Goal: Navigation & Orientation: Find specific page/section

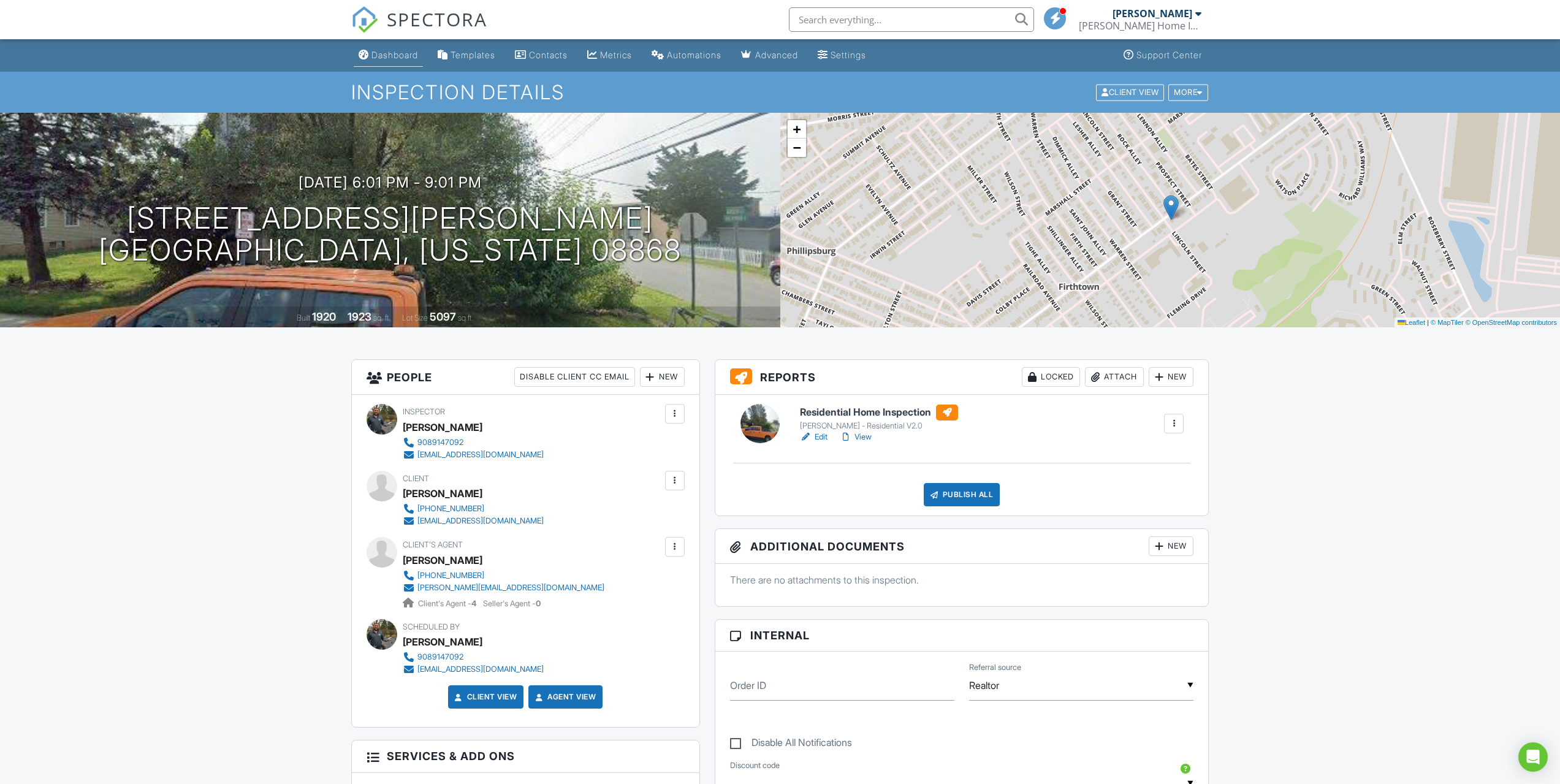
click at [393, 50] on div "Dashboard" at bounding box center [395, 55] width 47 height 11
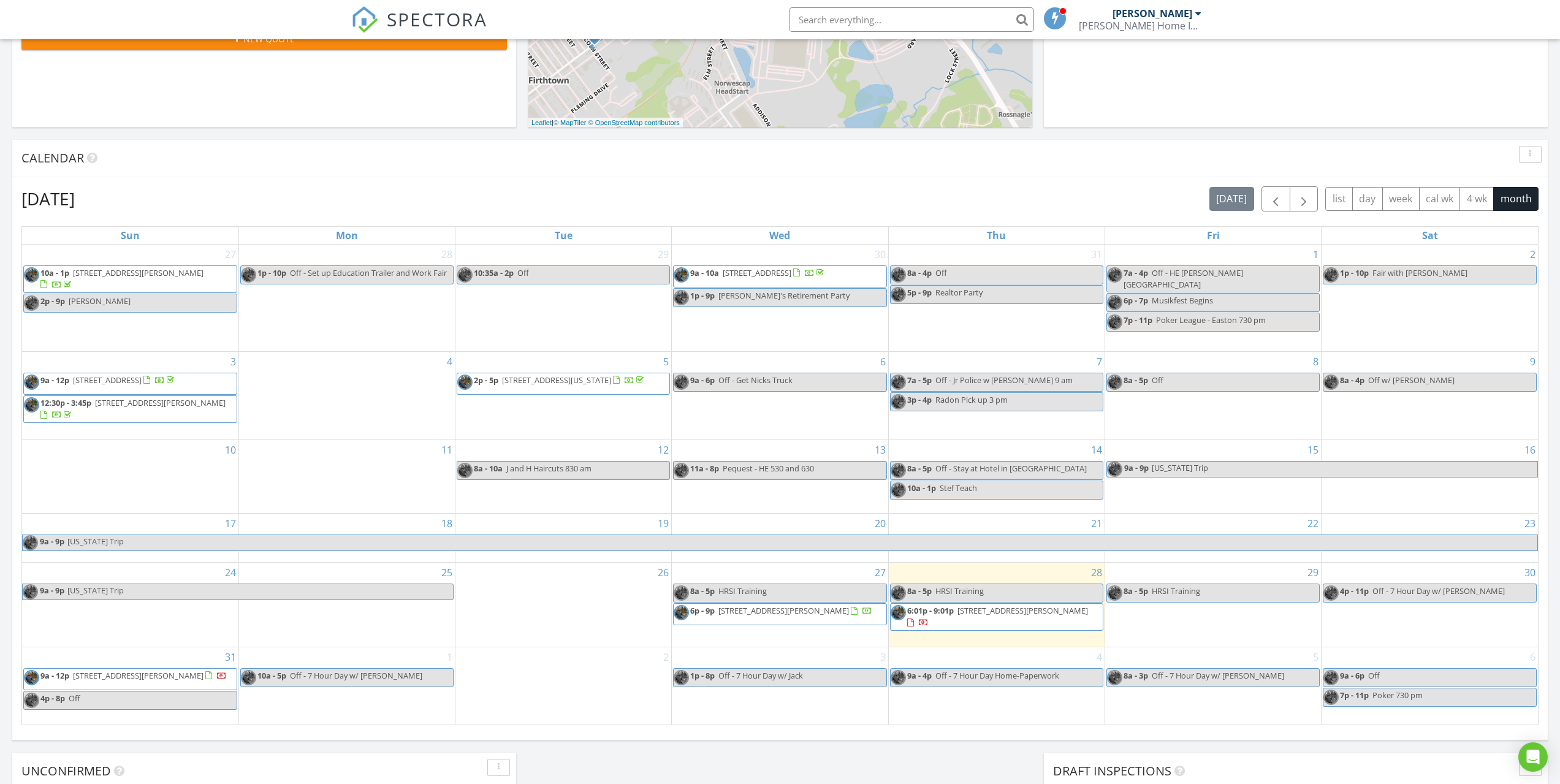
scroll to position [429, 0]
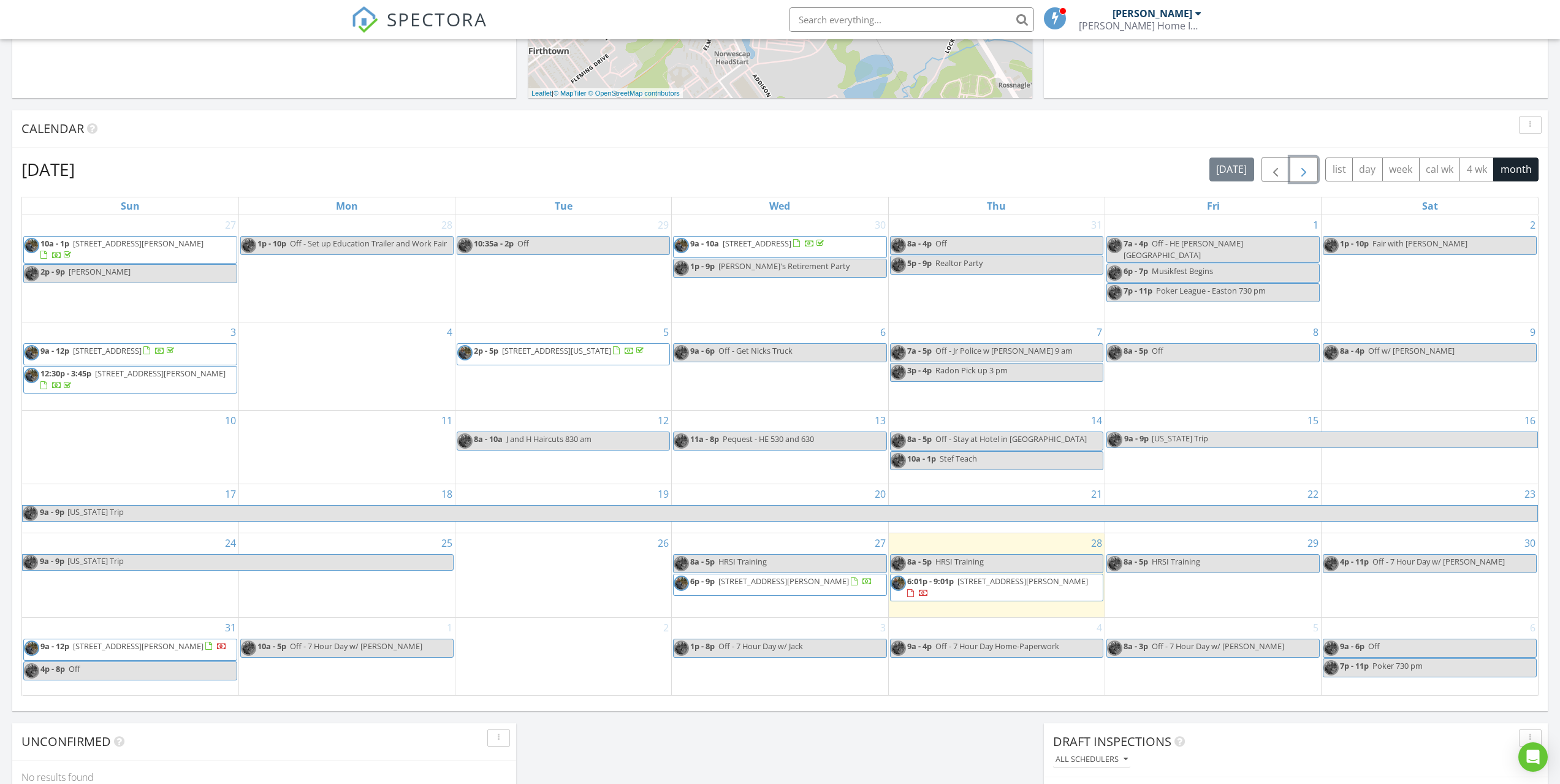
click at [1301, 174] on span "button" at bounding box center [1304, 170] width 15 height 15
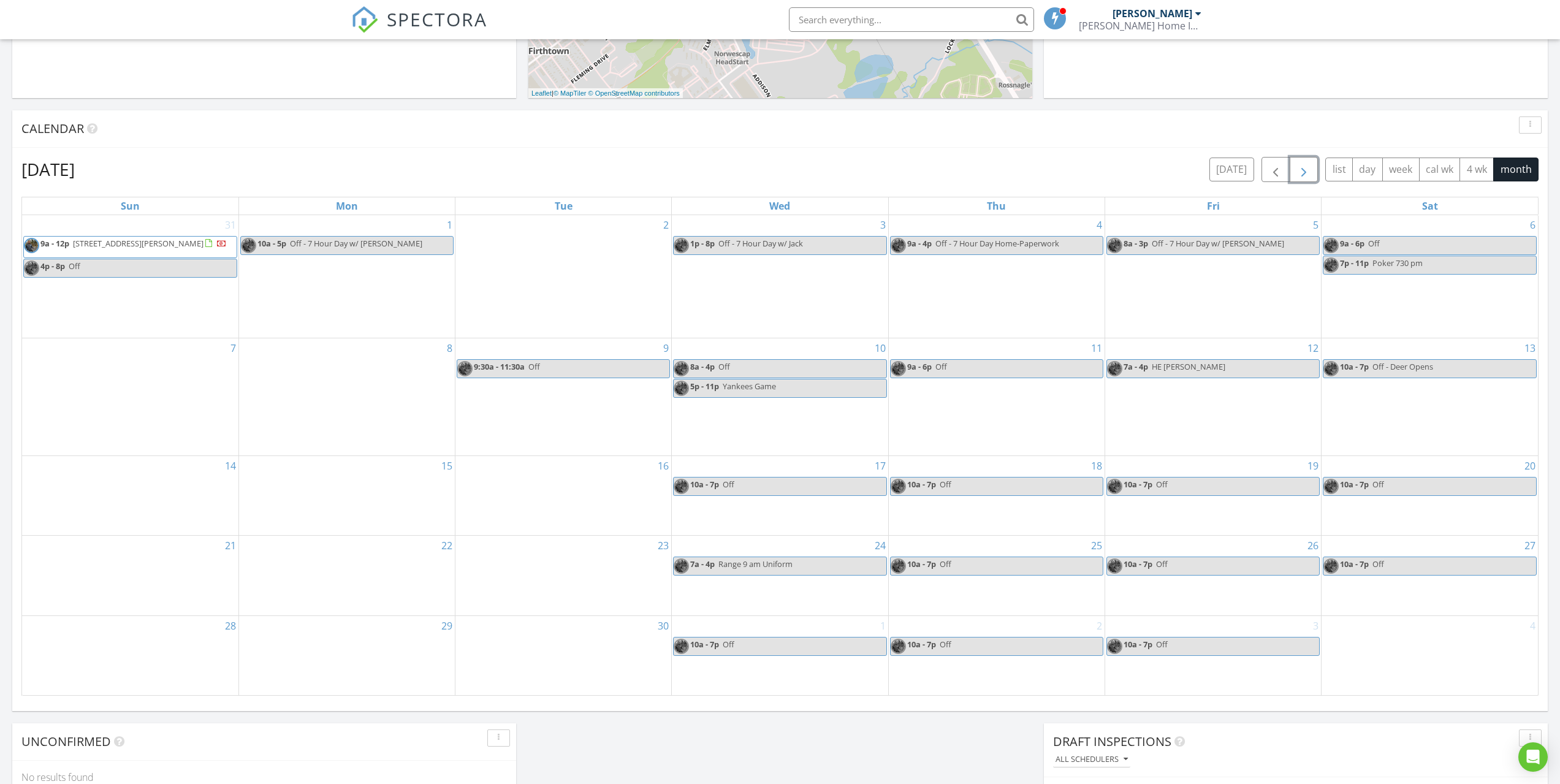
click at [1297, 171] on span "button" at bounding box center [1304, 170] width 15 height 15
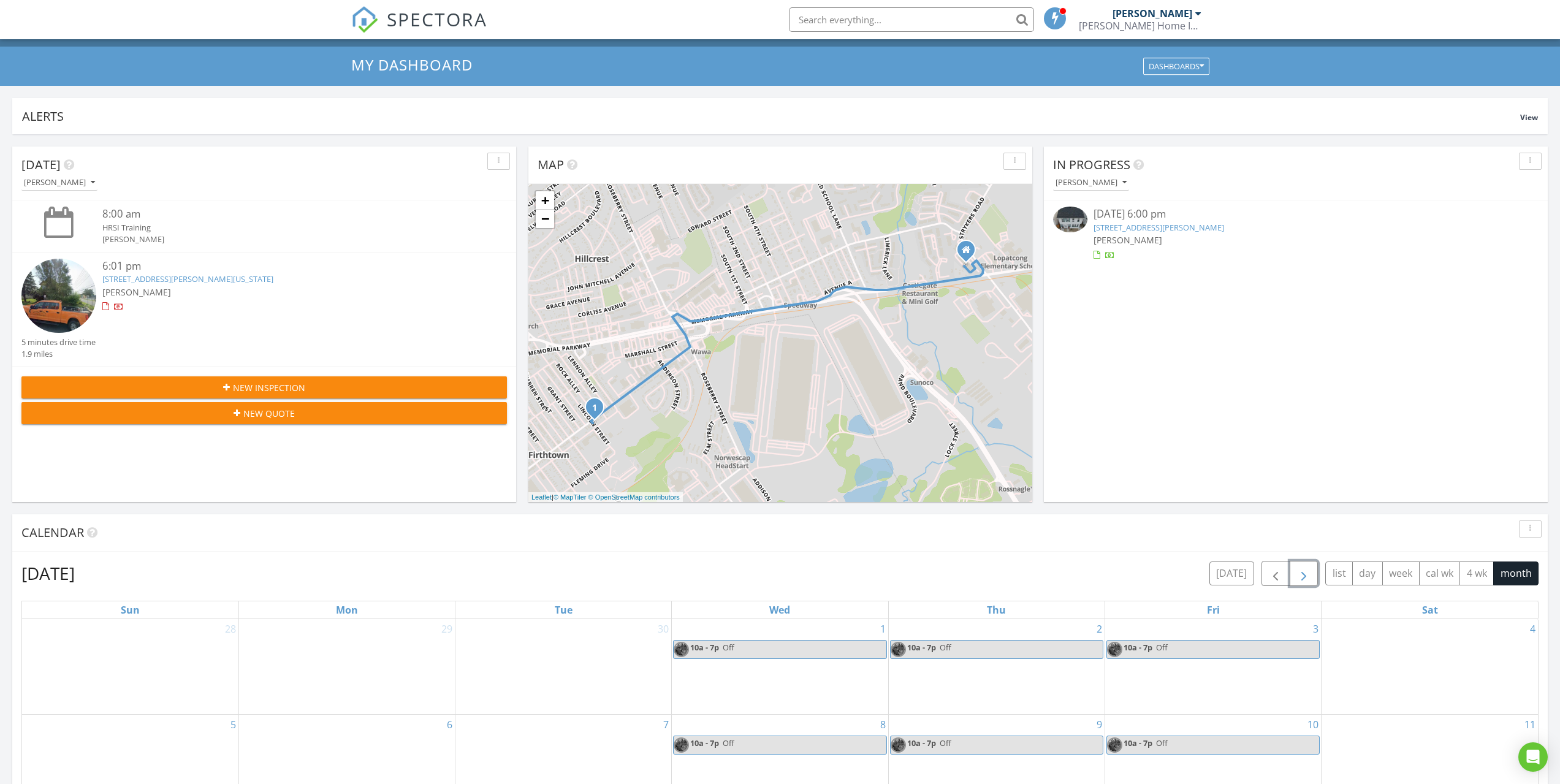
scroll to position [0, 0]
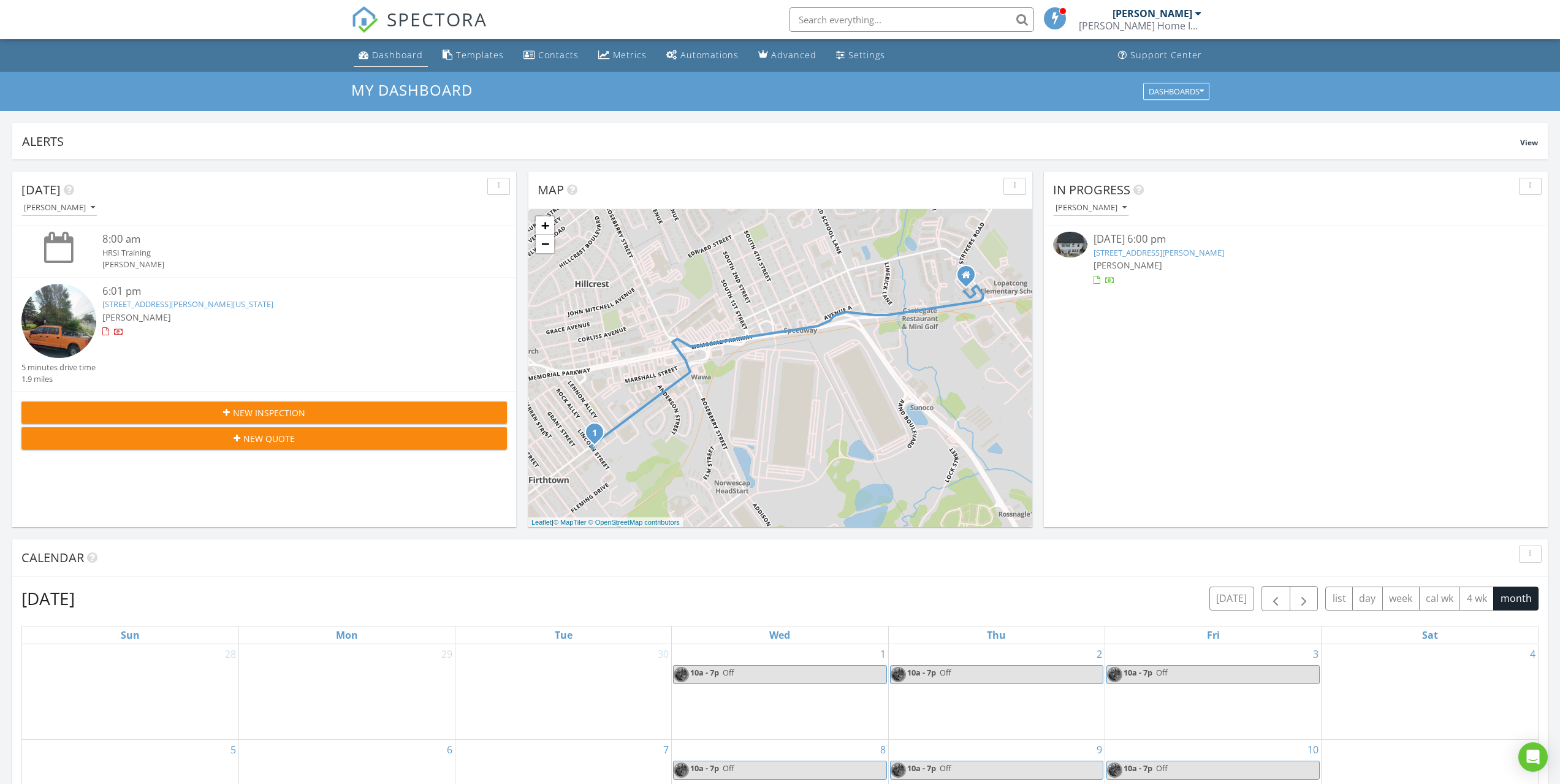
click at [393, 61] on link "Dashboard" at bounding box center [390, 55] width 74 height 22
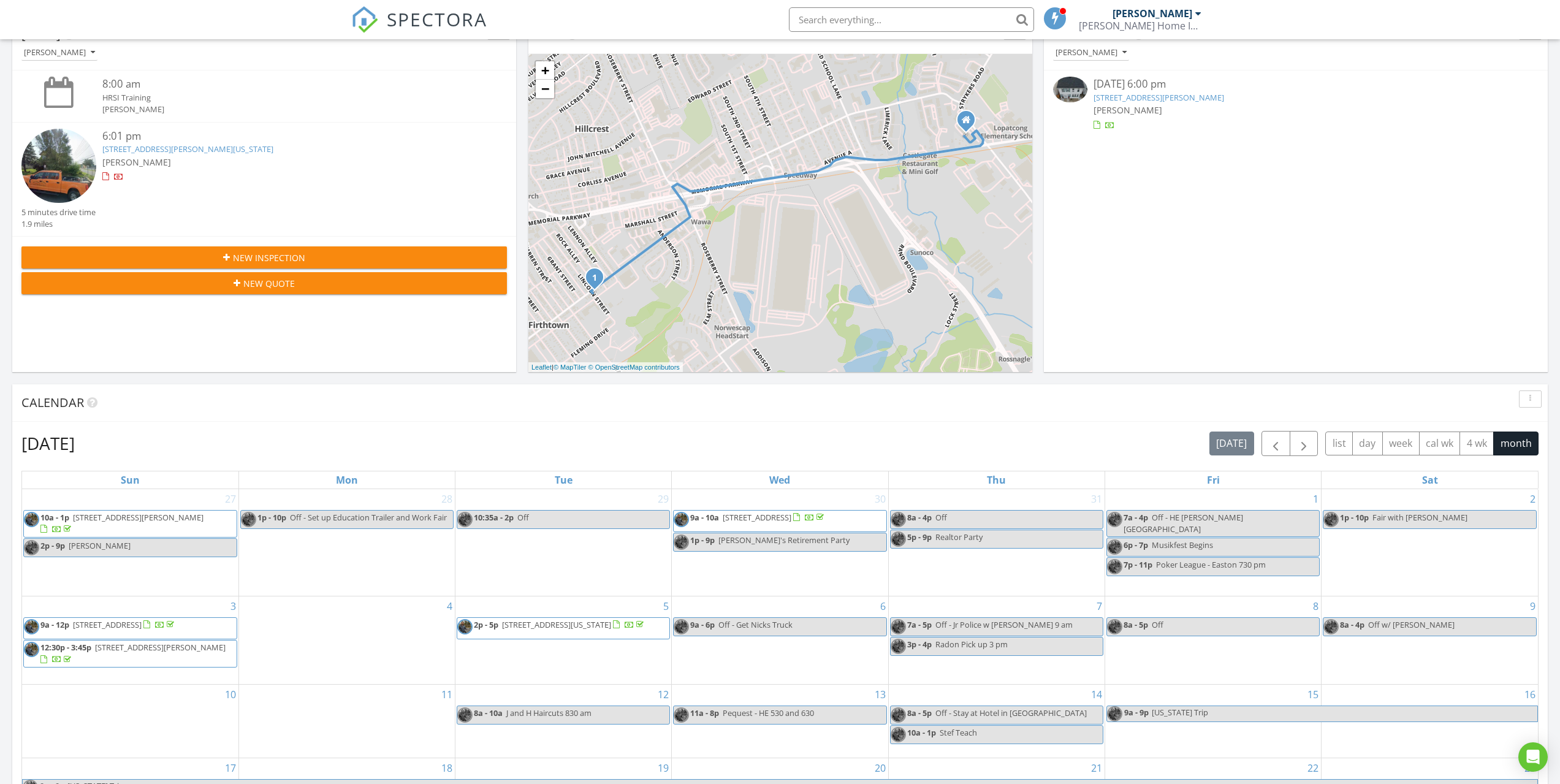
scroll to position [368, 0]
